Goal: Navigation & Orientation: Find specific page/section

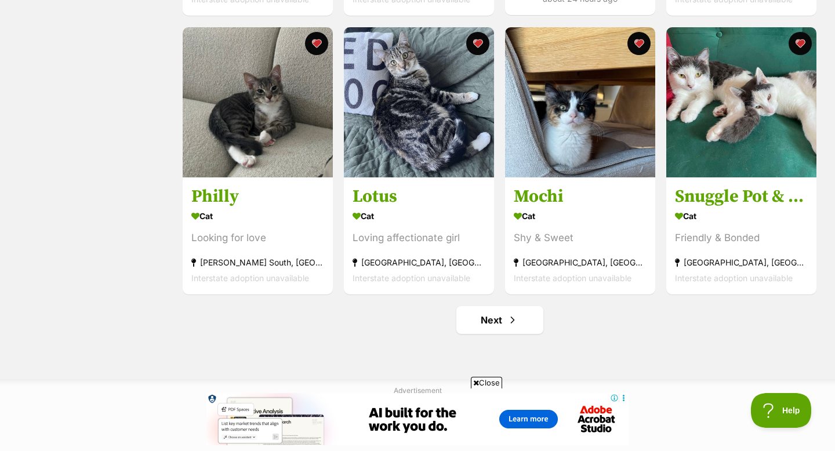
scroll to position [1325, 0]
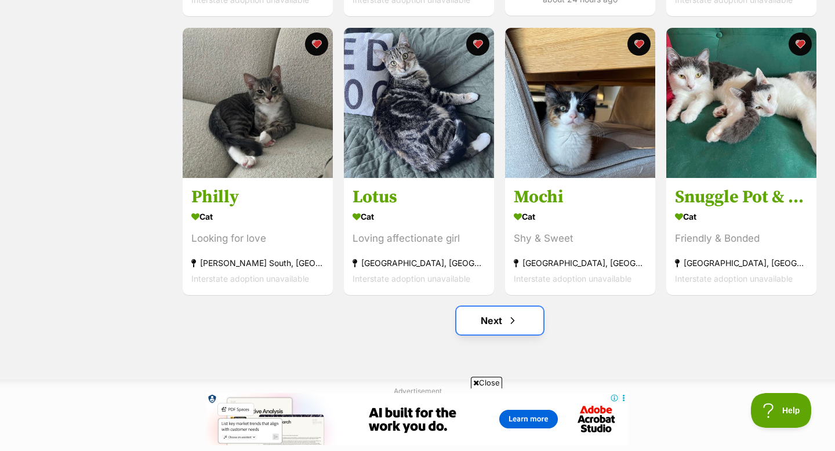
click at [480, 323] on link "Next" at bounding box center [500, 321] width 87 height 28
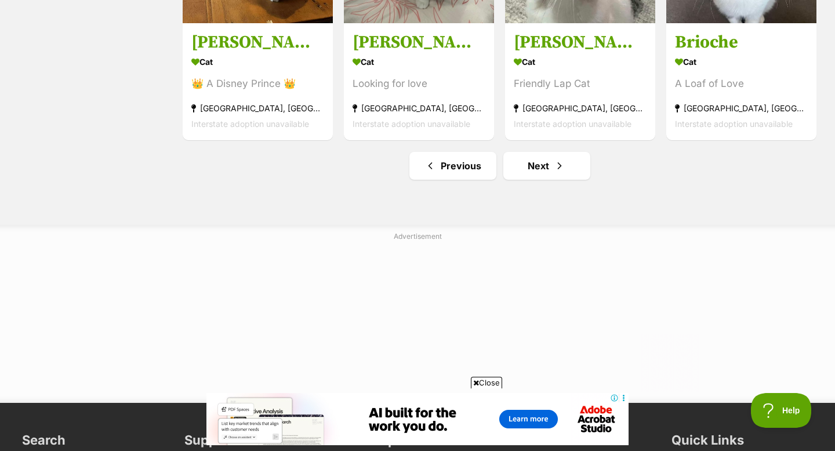
scroll to position [1552, 0]
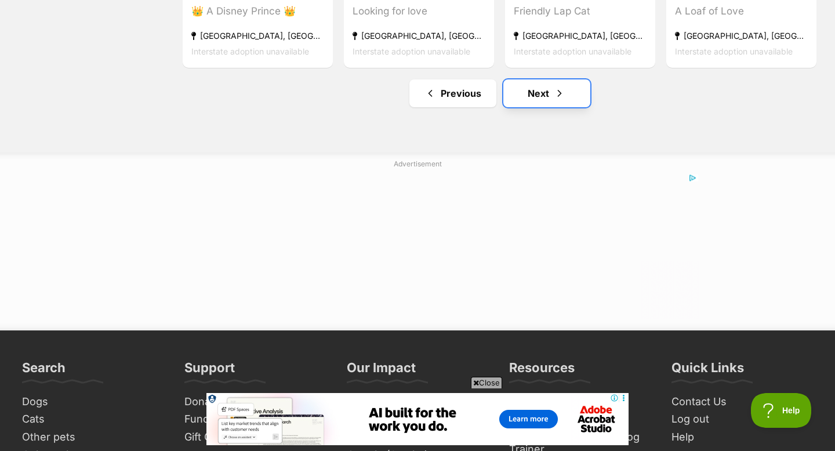
click at [549, 99] on link "Next" at bounding box center [547, 93] width 87 height 28
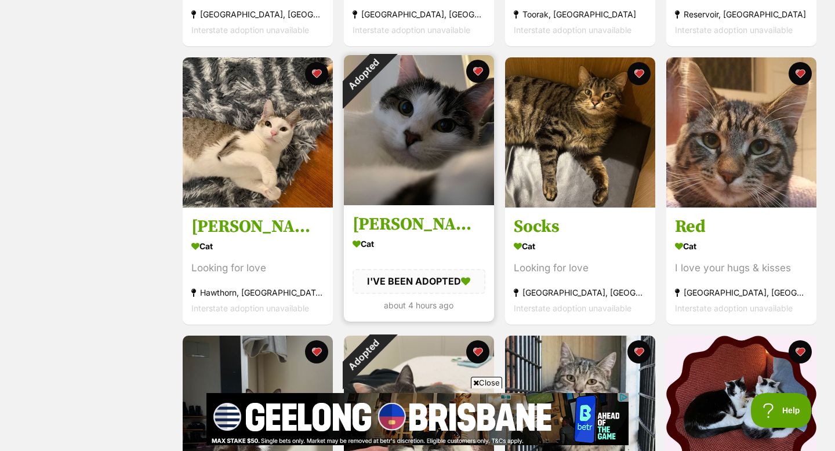
click at [399, 175] on img at bounding box center [419, 130] width 150 height 150
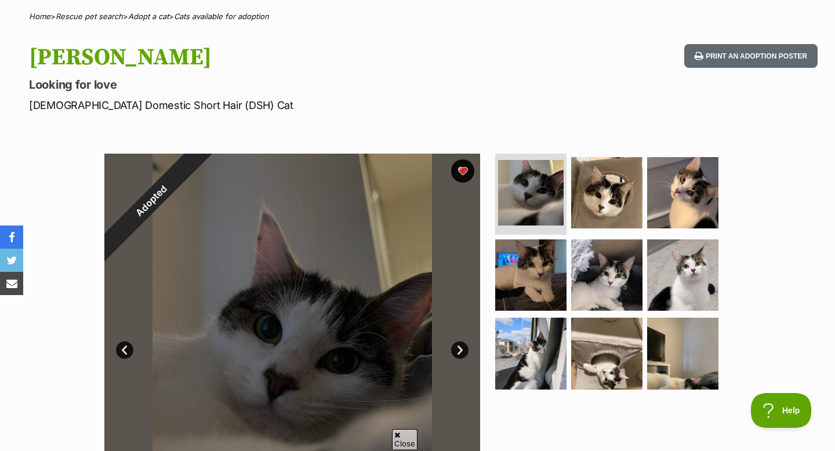
scroll to position [101, 0]
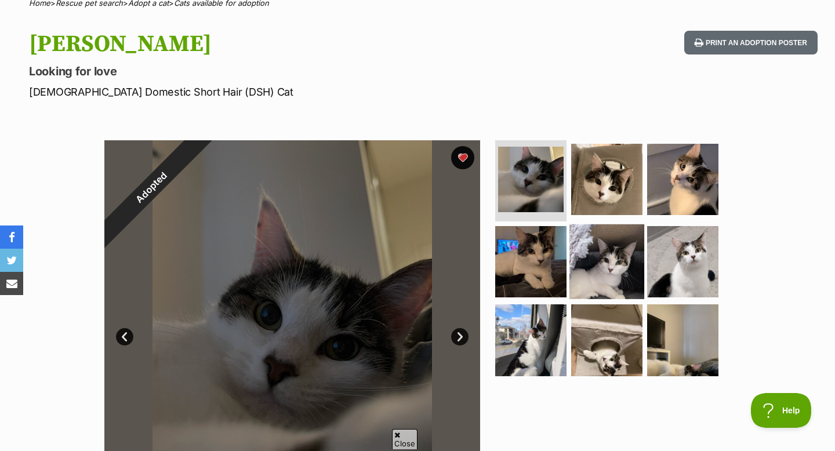
click at [618, 249] on img at bounding box center [607, 261] width 75 height 75
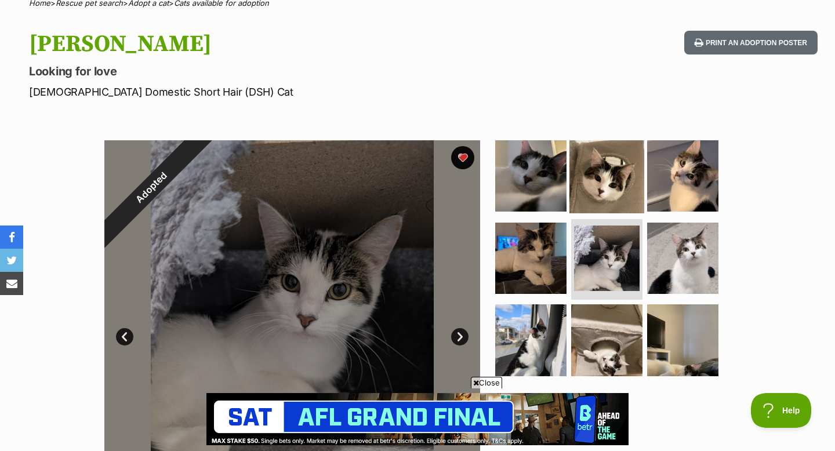
scroll to position [0, 0]
click at [610, 196] on img at bounding box center [607, 176] width 75 height 75
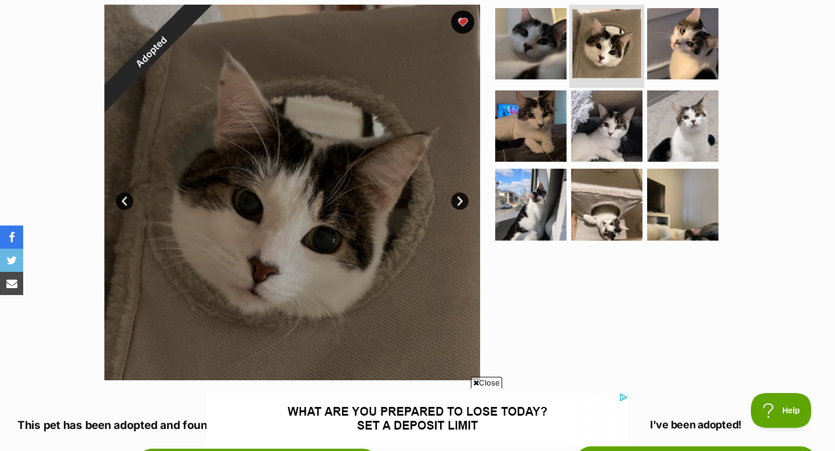
scroll to position [238, 0]
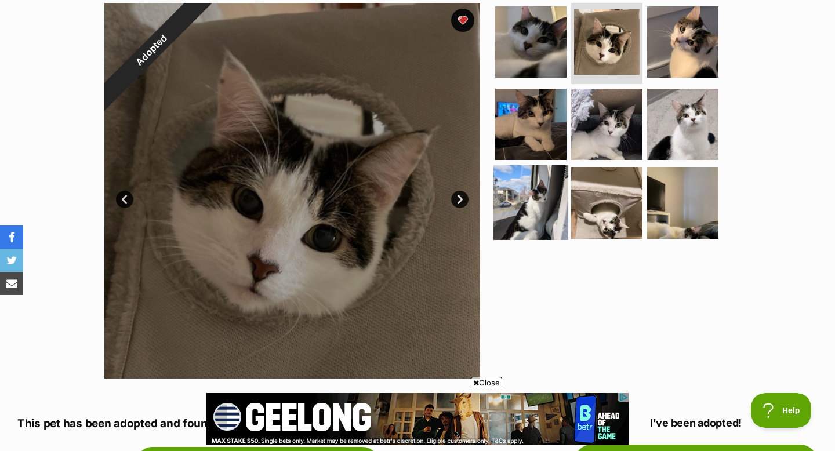
click at [536, 192] on img at bounding box center [531, 202] width 75 height 75
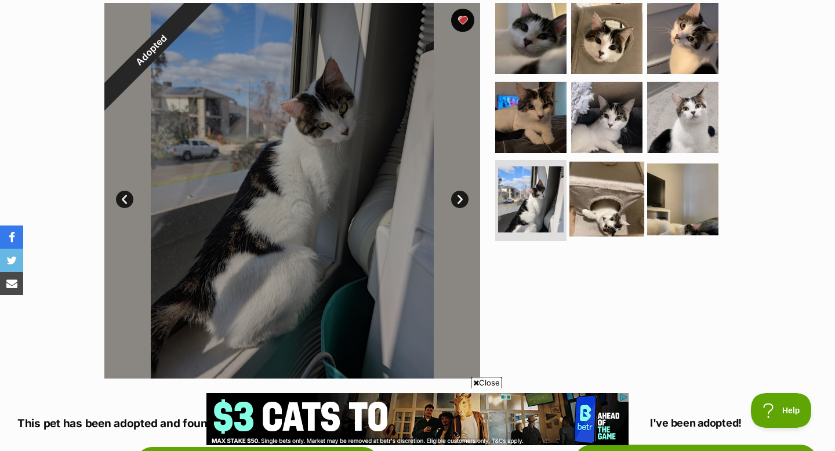
click at [597, 193] on img at bounding box center [607, 199] width 75 height 75
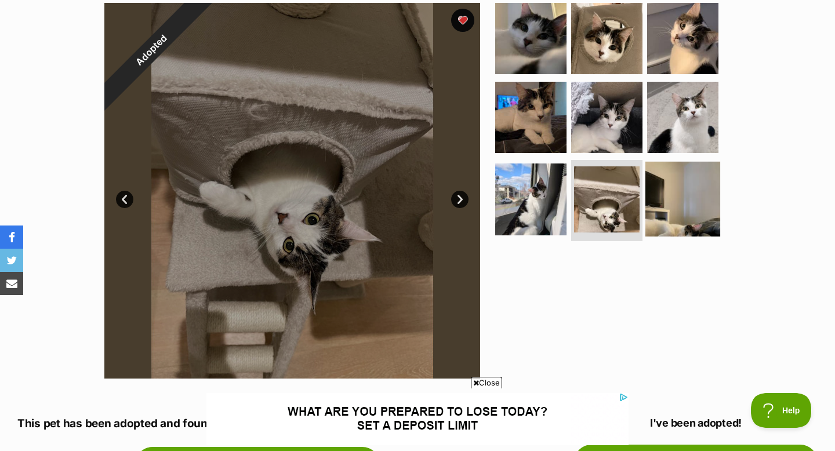
click at [667, 190] on img at bounding box center [683, 199] width 75 height 75
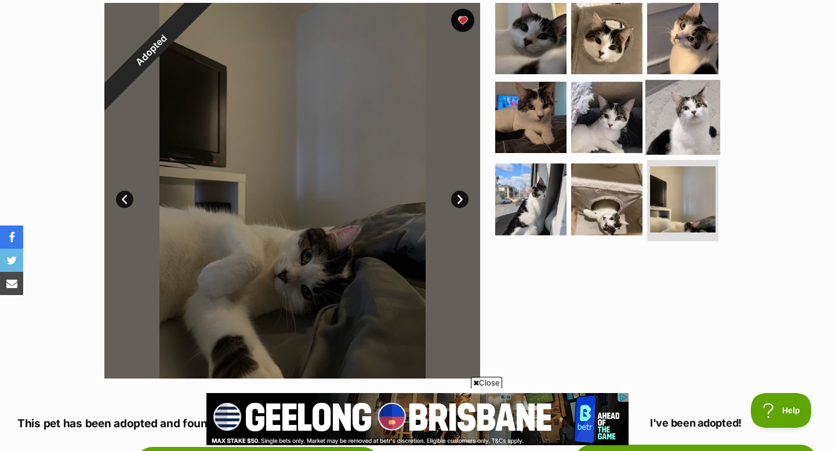
click at [675, 146] on img at bounding box center [683, 116] width 75 height 75
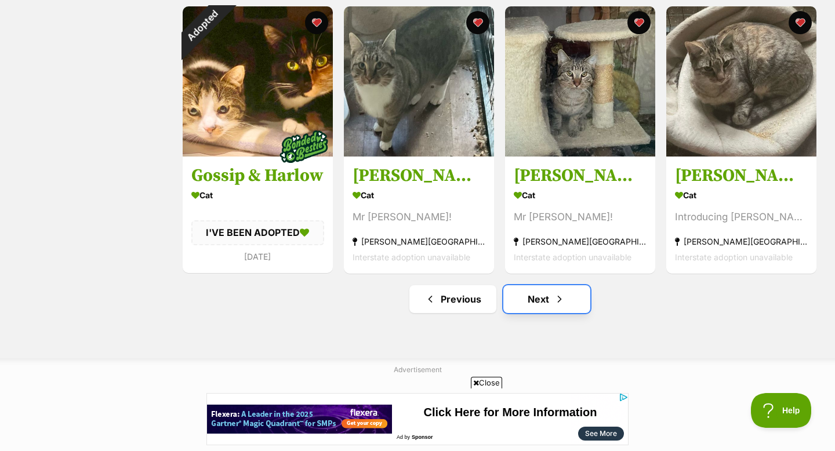
click at [537, 302] on link "Next" at bounding box center [547, 299] width 87 height 28
